Goal: Task Accomplishment & Management: Manage account settings

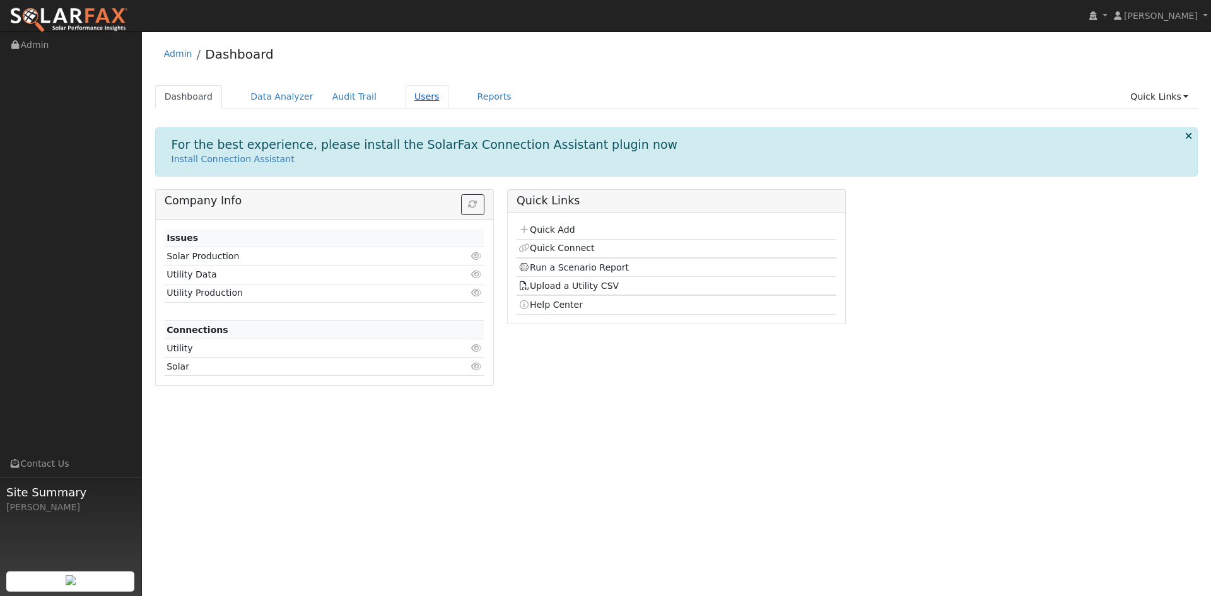
click at [406, 96] on link "Users" at bounding box center [427, 96] width 44 height 23
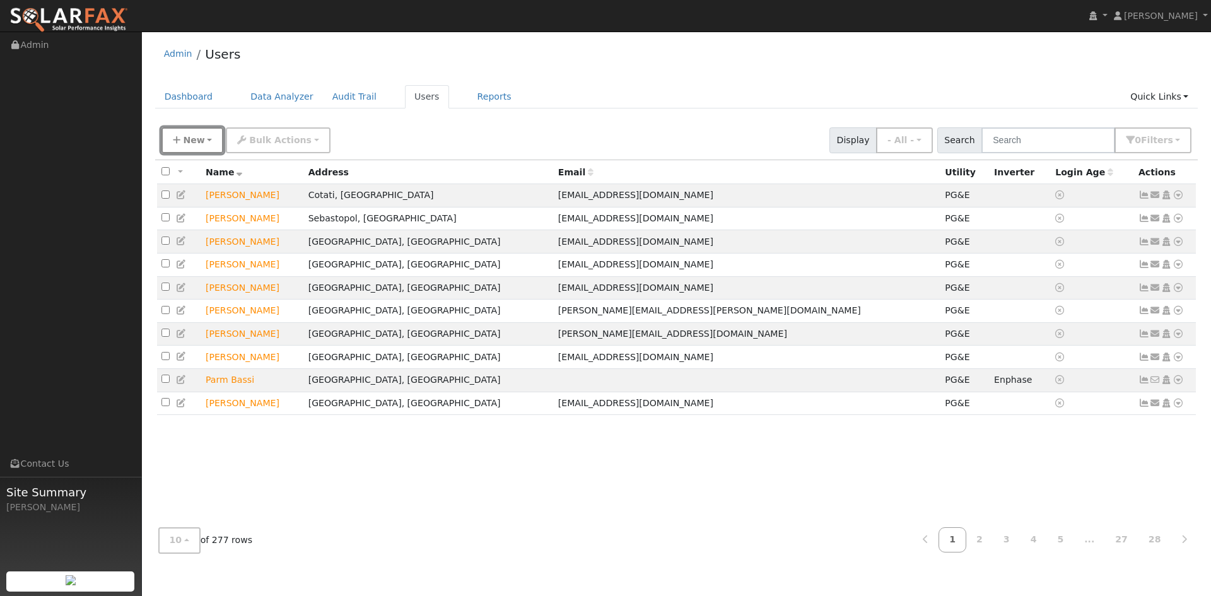
click at [194, 144] on span "New" at bounding box center [193, 140] width 21 height 10
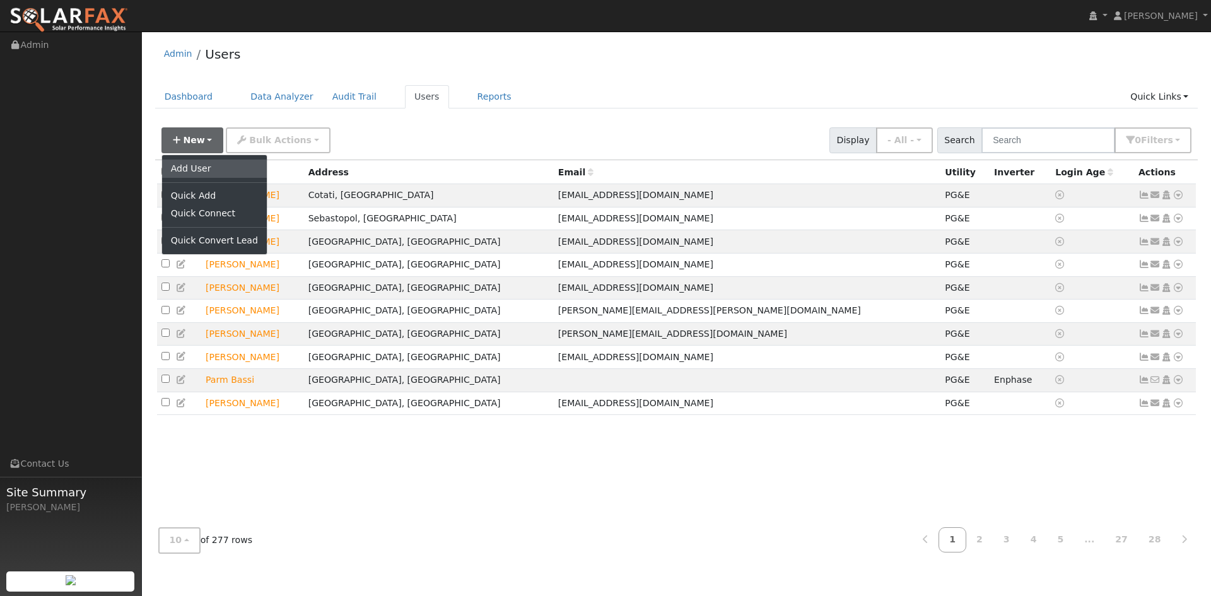
click at [215, 175] on link "Add User" at bounding box center [214, 169] width 105 height 18
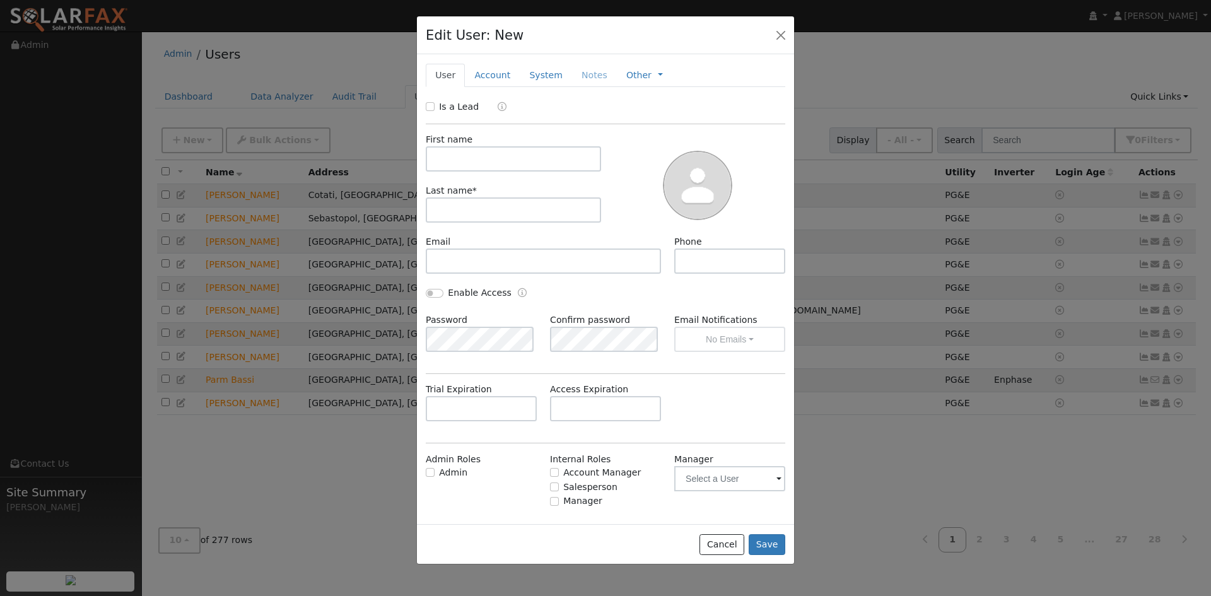
click at [443, 103] on label "Is a Lead" at bounding box center [459, 106] width 40 height 13
click at [434, 103] on input "Is a Lead" at bounding box center [430, 106] width 9 height 9
checkbox input "true"
click at [472, 156] on input "text" at bounding box center [513, 158] width 175 height 25
click at [783, 35] on button "button" at bounding box center [781, 35] width 18 height 18
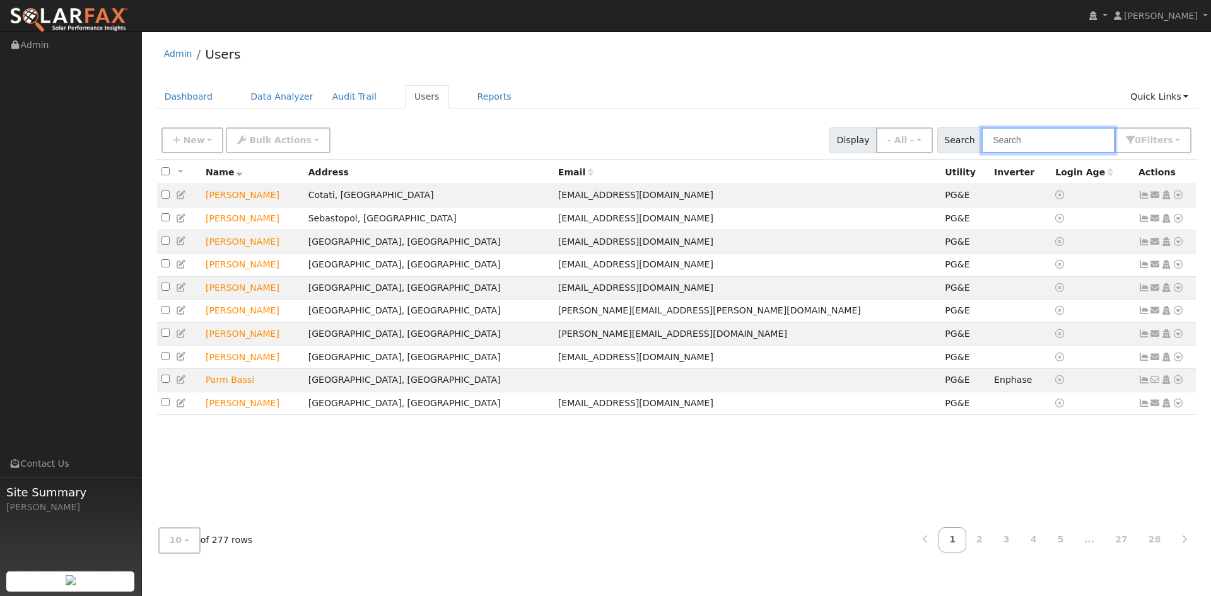
click at [1056, 134] on input "text" at bounding box center [1048, 140] width 134 height 26
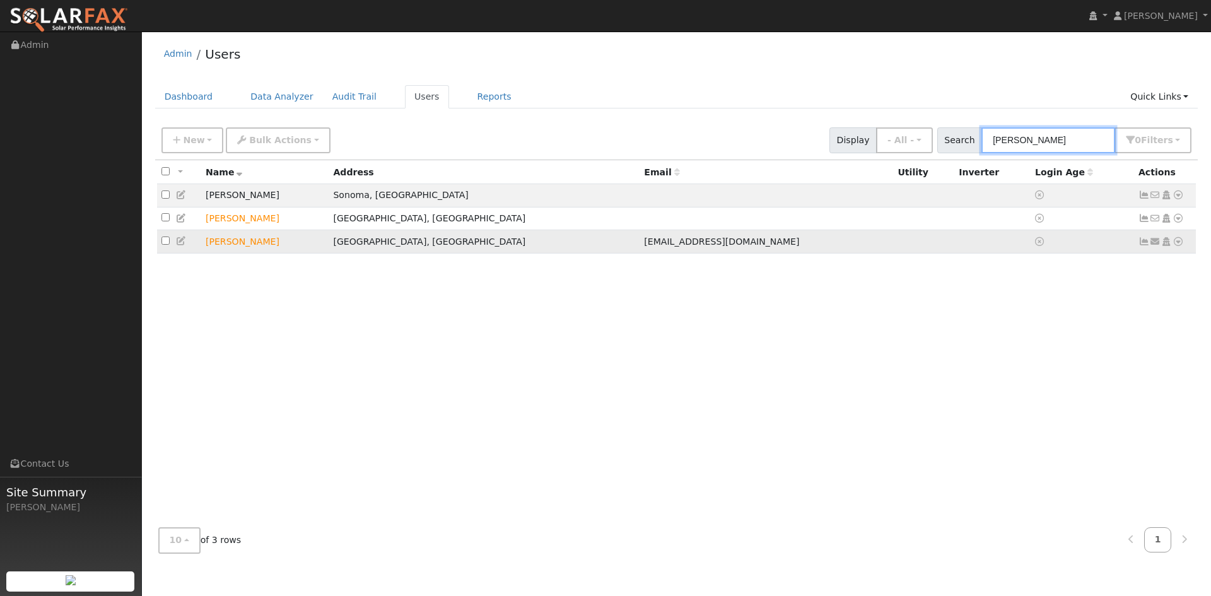
type input "[PERSON_NAME]"
click at [182, 242] on icon at bounding box center [181, 240] width 11 height 9
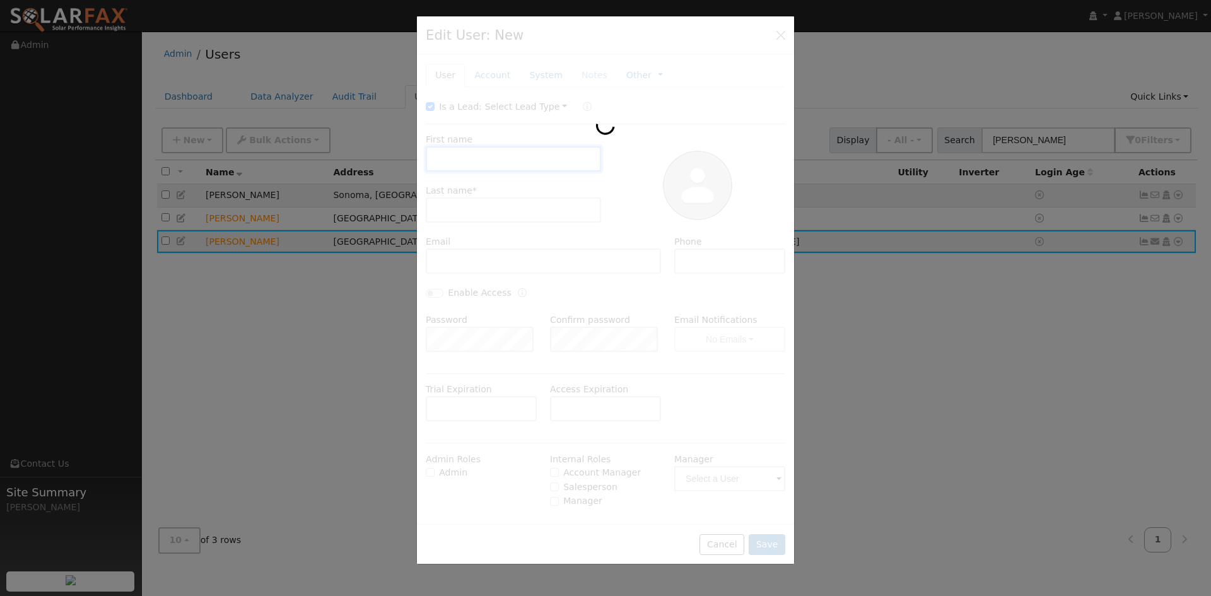
type input "[DATE]"
type input "[PERSON_NAME]"
type input "[EMAIL_ADDRESS][DOMAIN_NAME]"
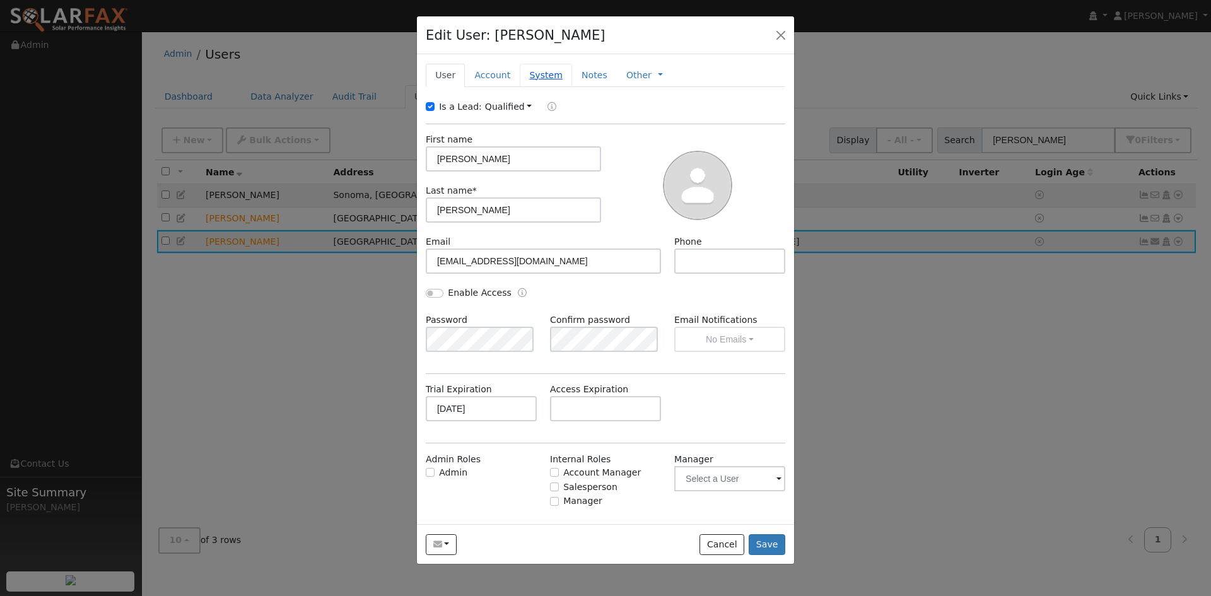
click at [550, 79] on link "System" at bounding box center [546, 75] width 52 height 23
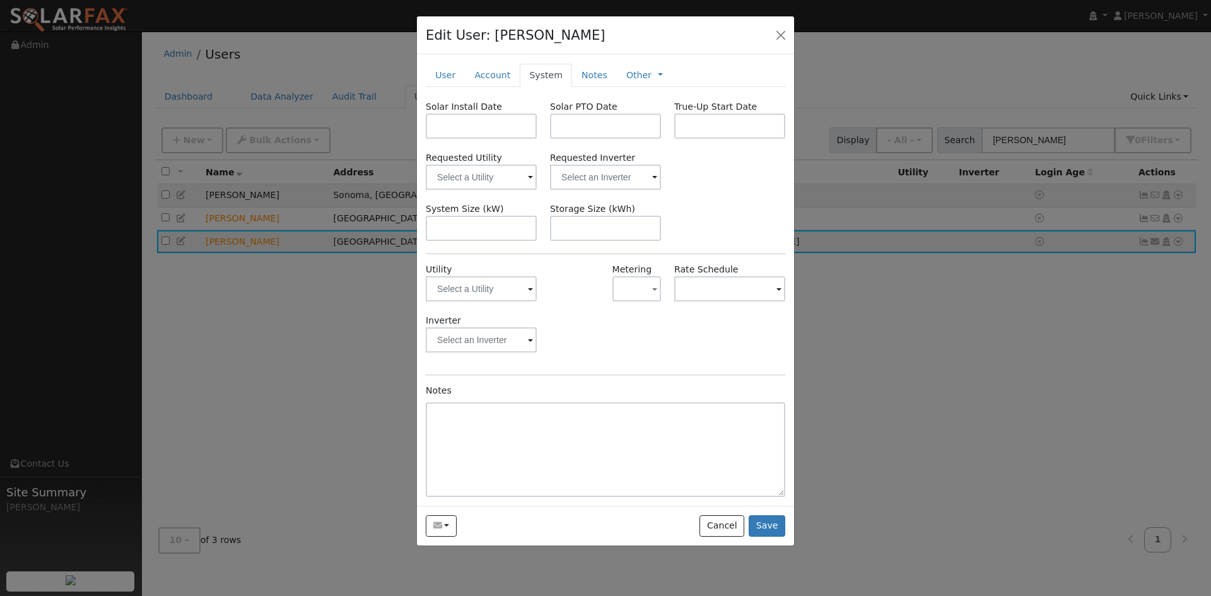
click at [531, 291] on span at bounding box center [530, 290] width 5 height 15
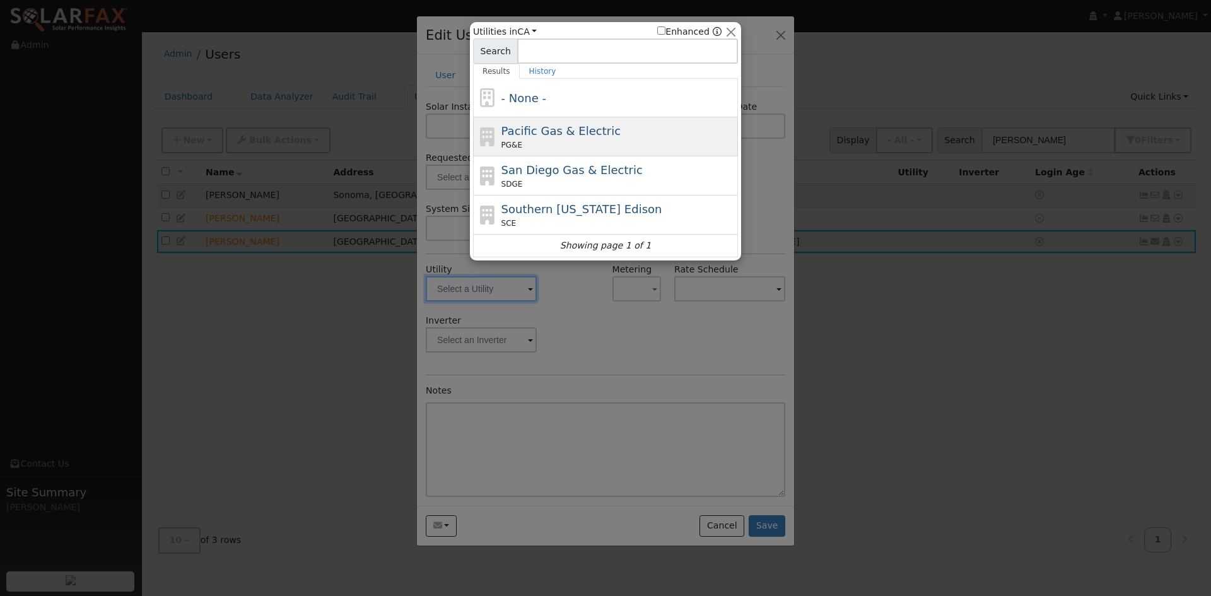
click at [549, 131] on span "Pacific Gas & Electric" at bounding box center [560, 130] width 119 height 13
type input "PG&E"
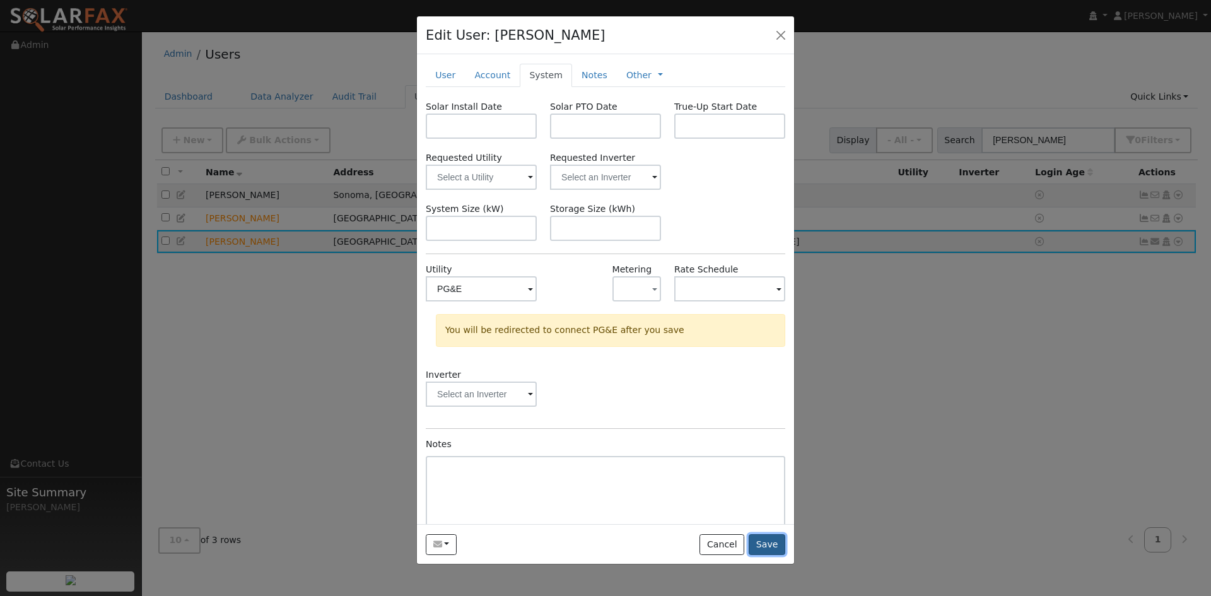
click at [769, 535] on button "Save" at bounding box center [767, 544] width 37 height 21
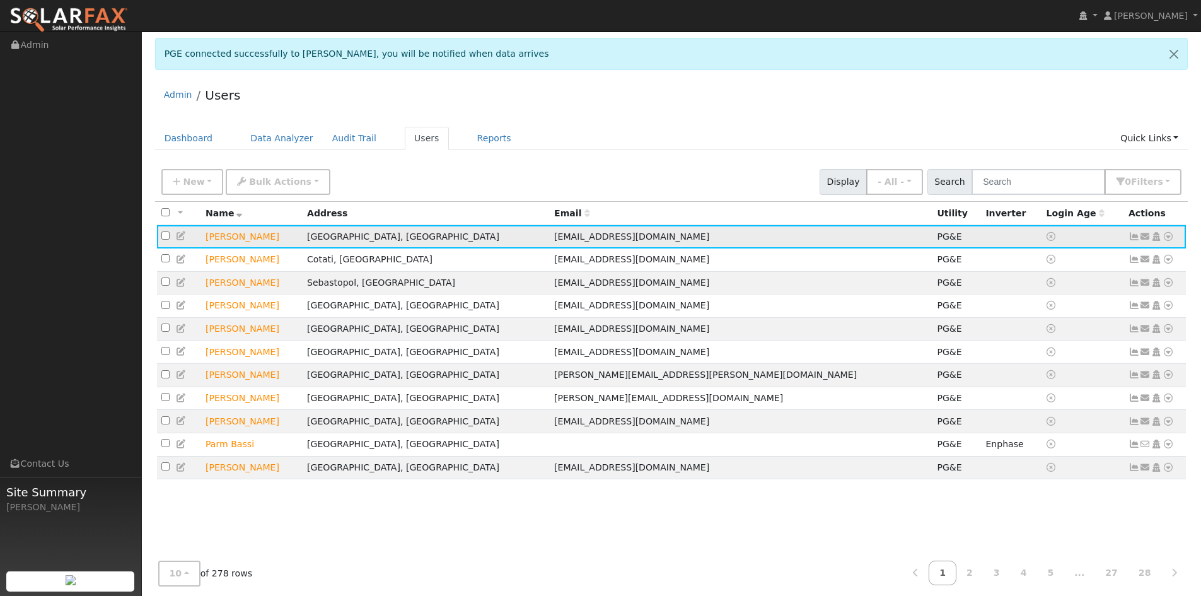
click at [1168, 236] on icon at bounding box center [1168, 236] width 11 height 9
click at [0, 0] on link "Export to CSV" at bounding box center [0, 0] width 0 height 0
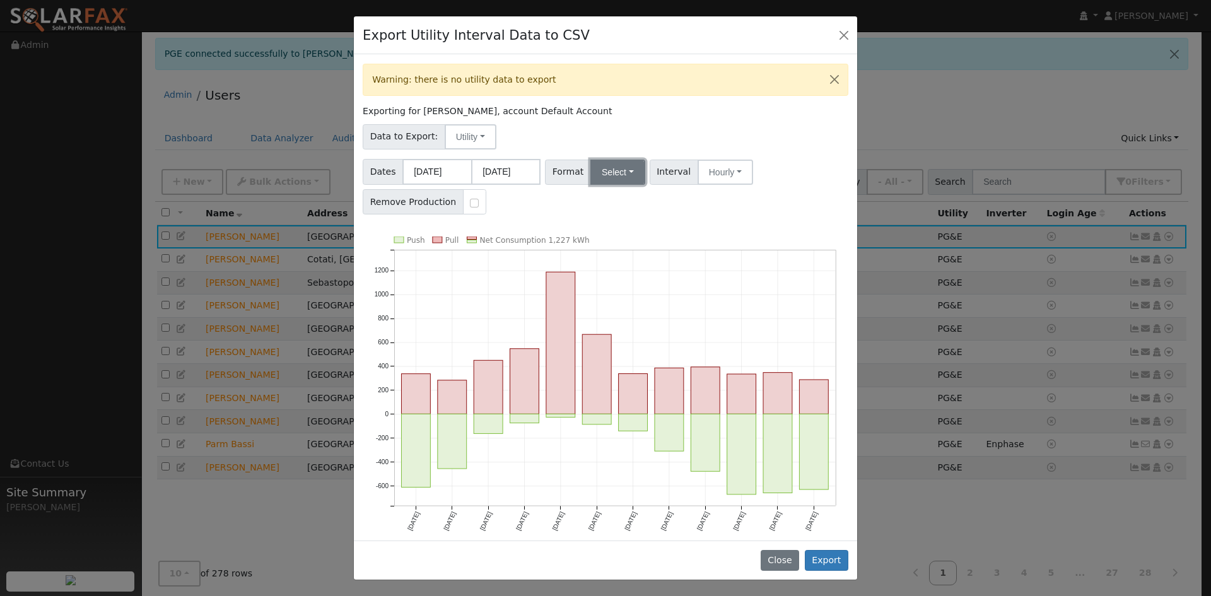
click at [618, 175] on button "Select" at bounding box center [617, 172] width 55 height 25
click at [612, 335] on link "Solargraf" at bounding box center [632, 334] width 90 height 18
click at [826, 557] on button "Export" at bounding box center [827, 560] width 44 height 21
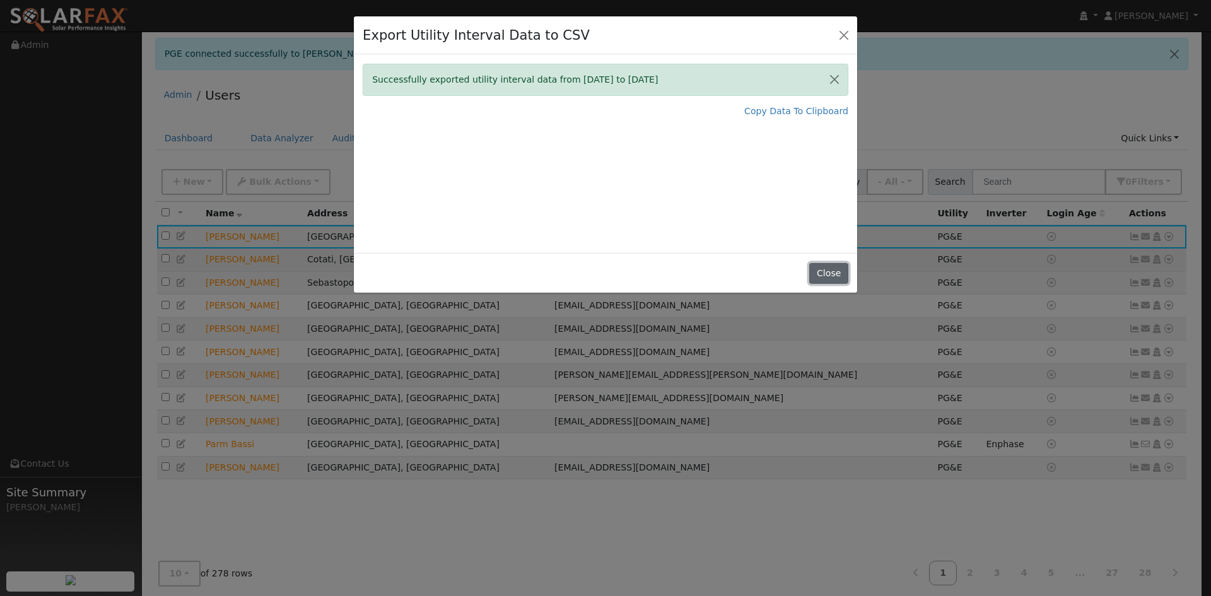
click at [828, 272] on button "Close" at bounding box center [828, 273] width 38 height 21
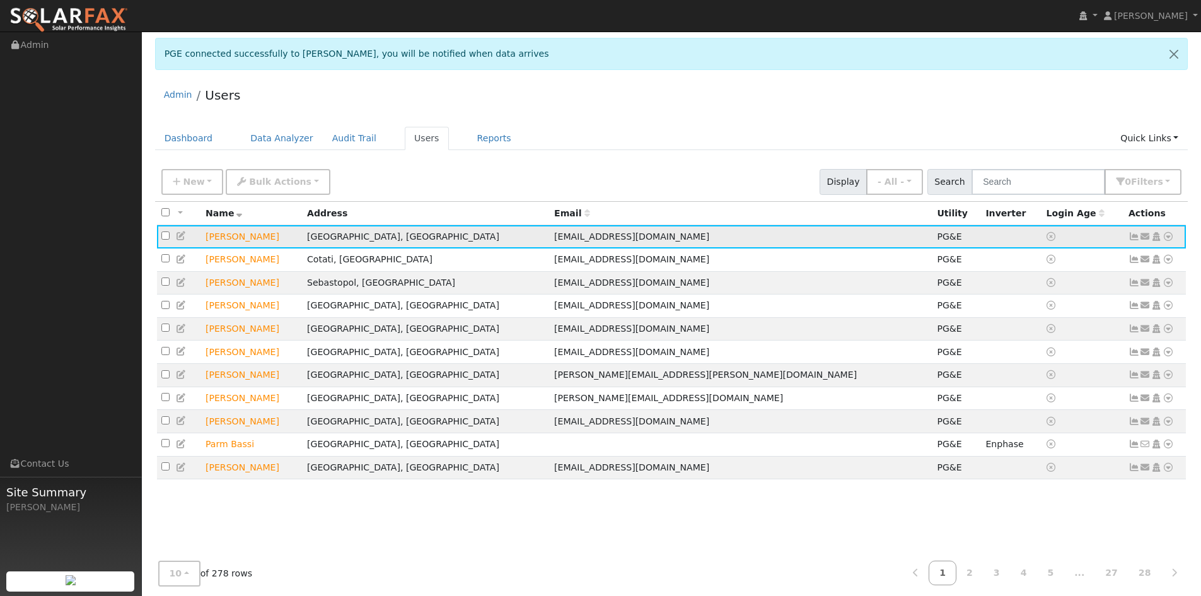
drag, startPoint x: 1171, startPoint y: 235, endPoint x: 1164, endPoint y: 240, distance: 9.0
click at [1170, 235] on icon at bounding box center [1168, 236] width 11 height 9
click at [1058, 327] on link "Export to CSV" at bounding box center [1035, 322] width 93 height 18
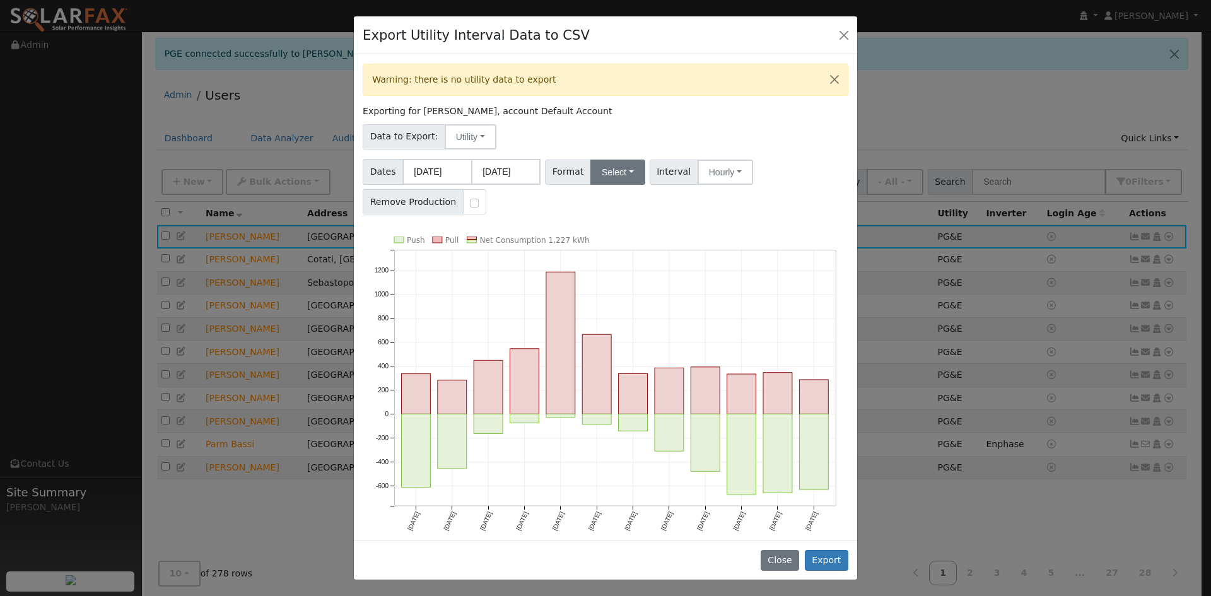
drag, startPoint x: 579, startPoint y: 175, endPoint x: 588, endPoint y: 170, distance: 10.2
click at [582, 173] on span "Format" at bounding box center [568, 172] width 46 height 25
click at [591, 170] on button "Select" at bounding box center [617, 172] width 55 height 25
click at [619, 334] on link "Solargraf" at bounding box center [632, 334] width 90 height 18
click at [829, 557] on button "Export" at bounding box center [827, 560] width 44 height 21
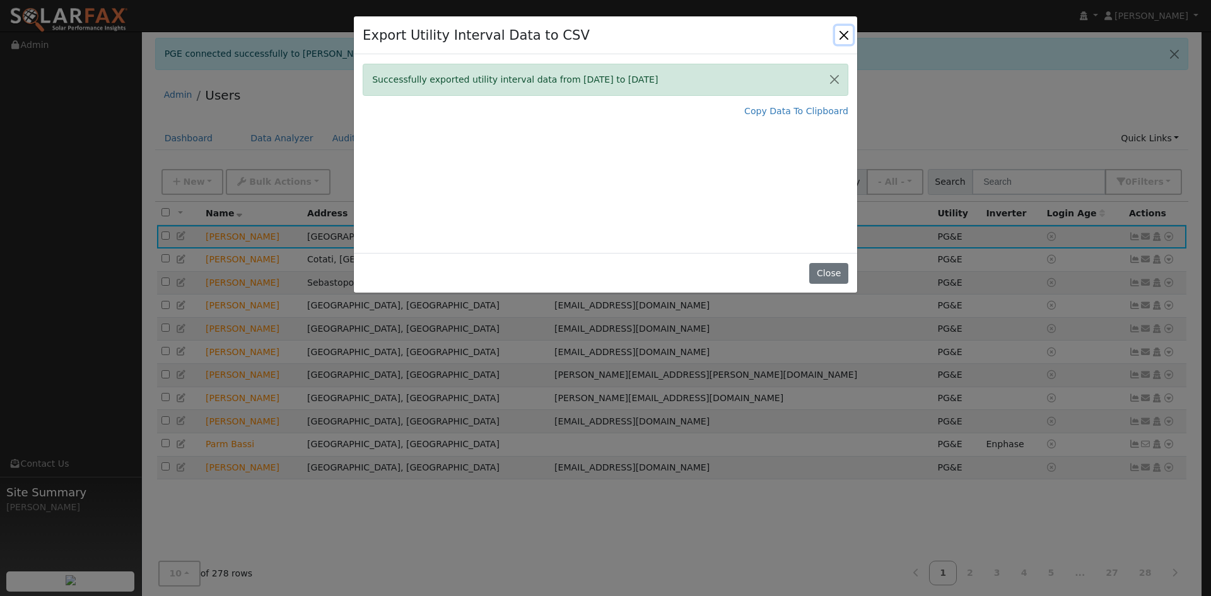
click at [844, 37] on button "Close" at bounding box center [844, 35] width 18 height 18
